Goal: Find specific page/section: Find specific page/section

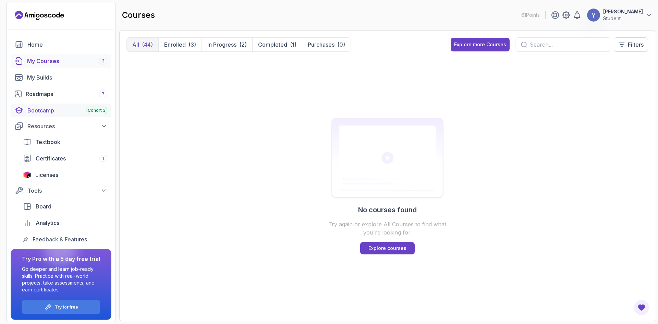
click at [64, 112] on div "Bootcamp Cohort 3" at bounding box center [67, 110] width 80 height 8
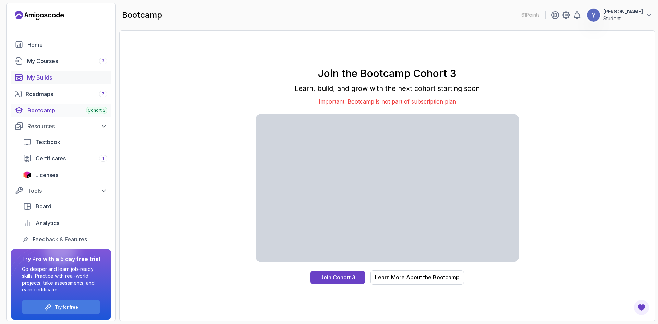
click at [49, 82] on link "My Builds" at bounding box center [61, 78] width 101 height 14
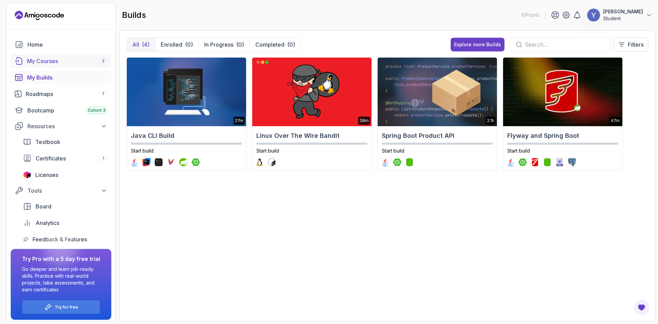
click at [53, 63] on div "My Courses 3" at bounding box center [67, 61] width 80 height 8
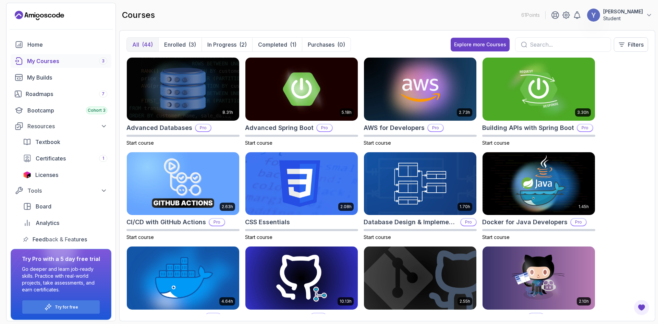
click at [206, 24] on div "courses 61 Points [PERSON_NAME] Student" at bounding box center [387, 15] width 536 height 25
click at [531, 44] on input "text" at bounding box center [567, 44] width 75 height 8
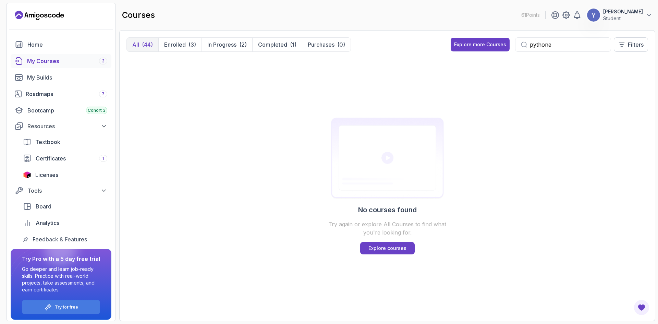
type input "pythone"
